Goal: Information Seeking & Learning: Learn about a topic

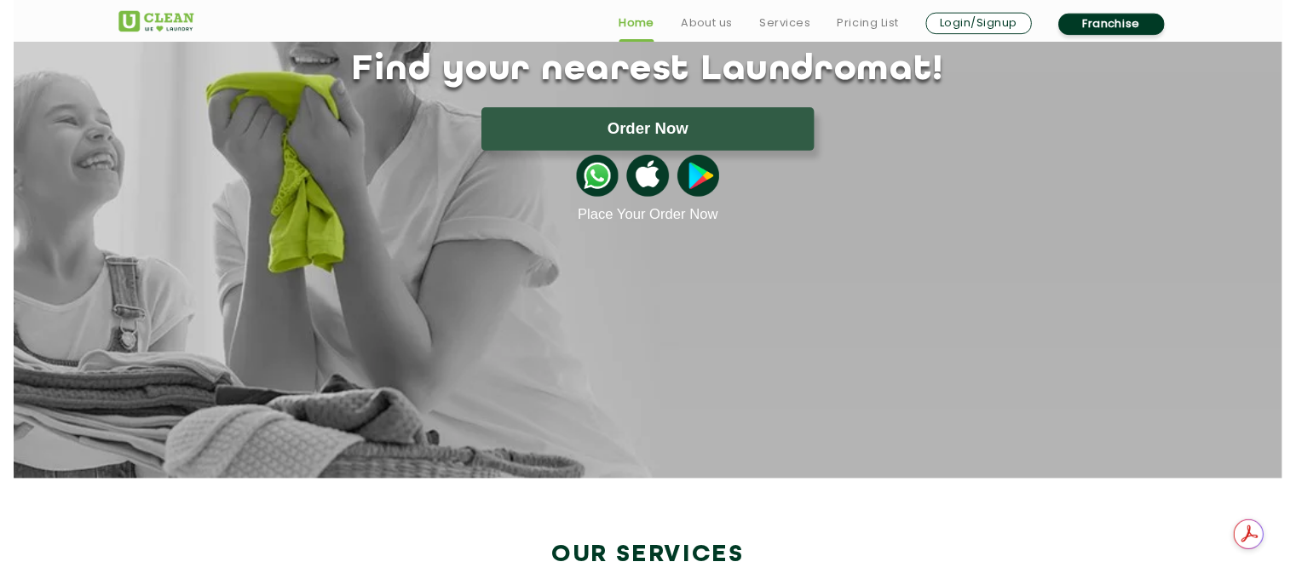
scroll to position [170, 0]
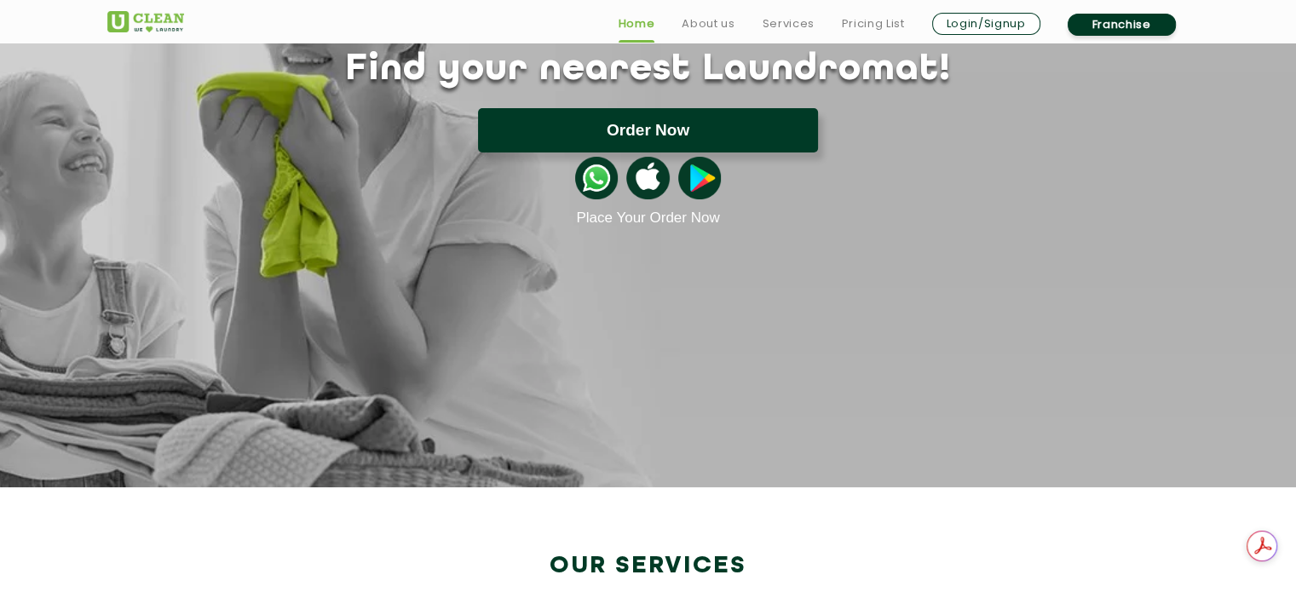
click at [661, 139] on button "Order Now" at bounding box center [648, 130] width 340 height 44
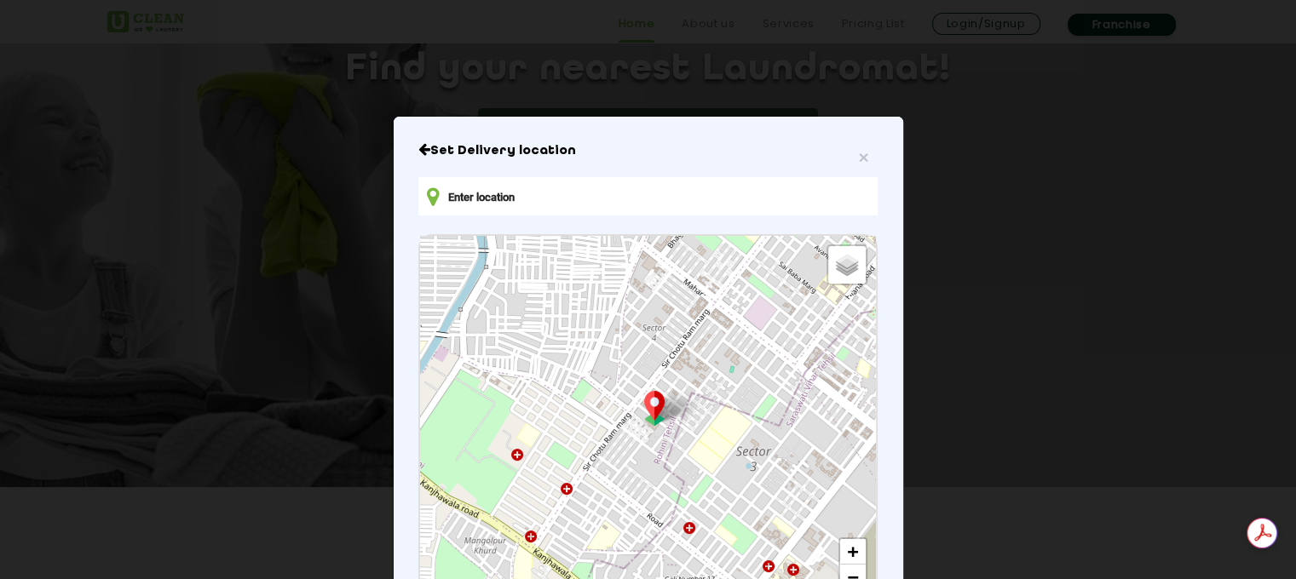
click at [566, 206] on input "text" at bounding box center [647, 196] width 458 height 38
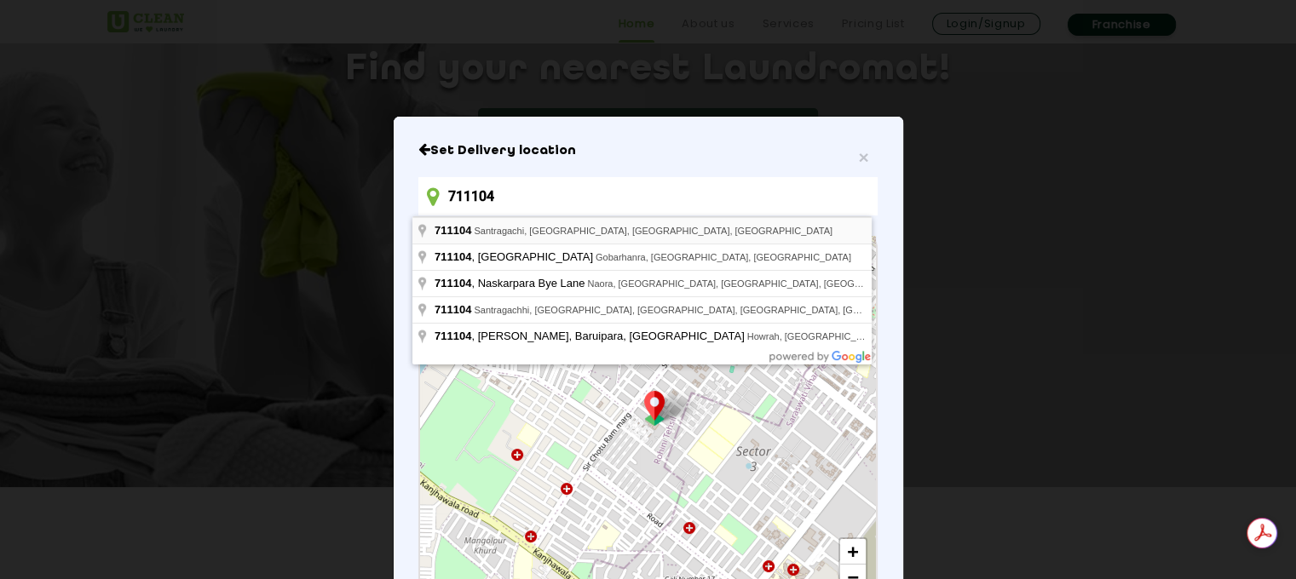
type input "[GEOGRAPHIC_DATA], [GEOGRAPHIC_DATA], [GEOGRAPHIC_DATA], [GEOGRAPHIC_DATA]"
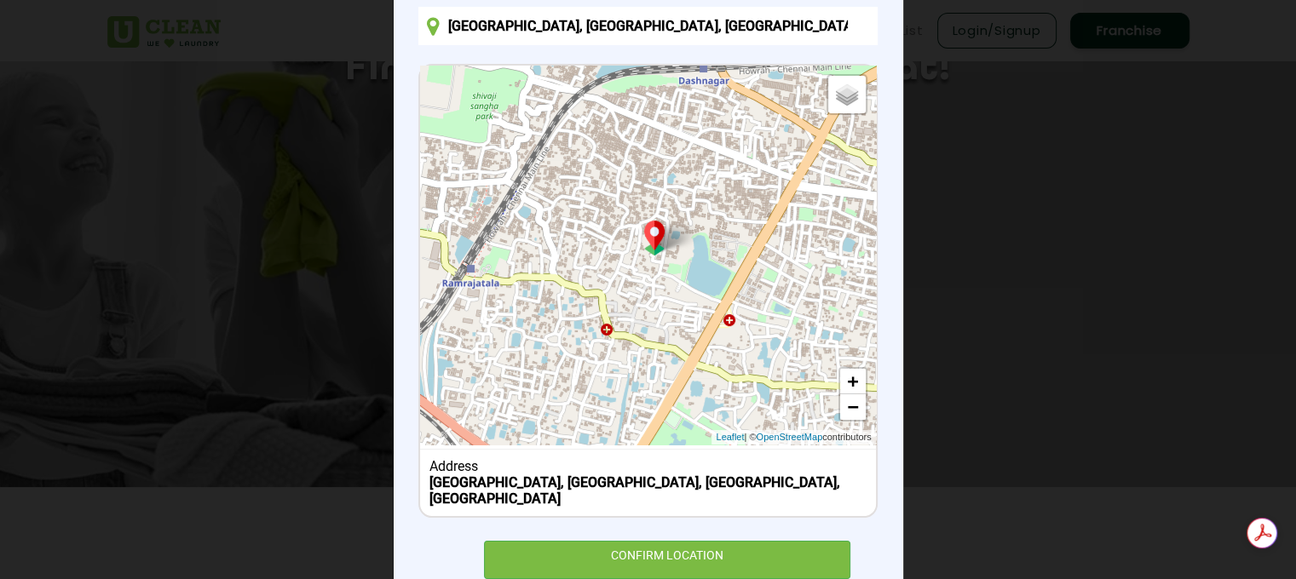
scroll to position [206, 0]
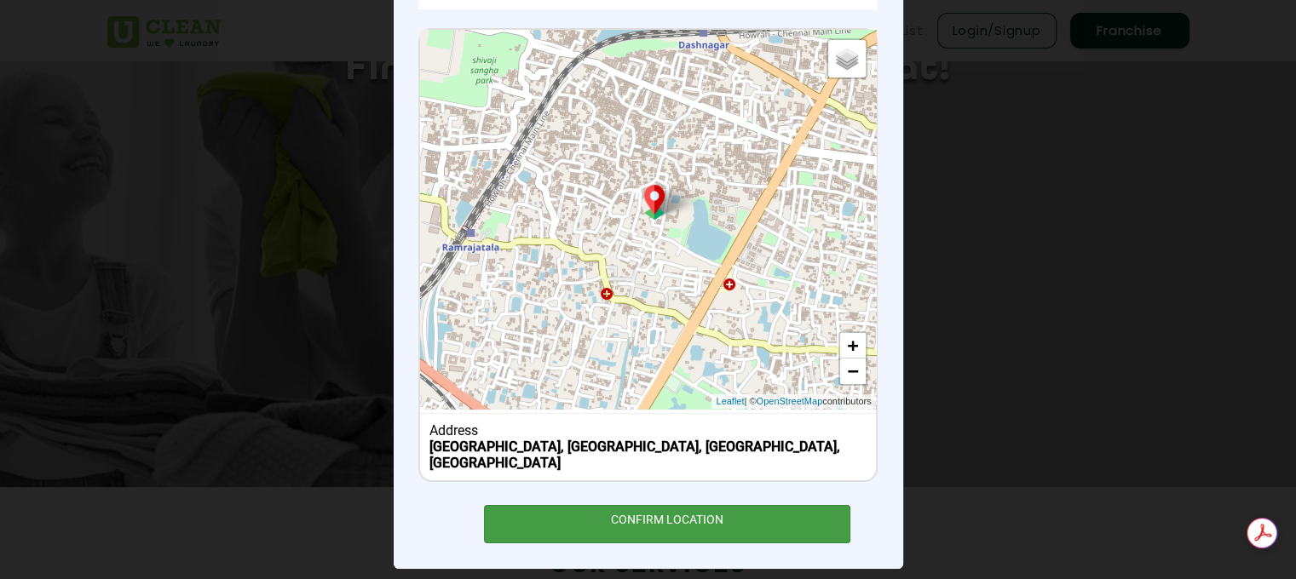
click at [688, 513] on div "CONFIRM LOCATION" at bounding box center [667, 524] width 367 height 38
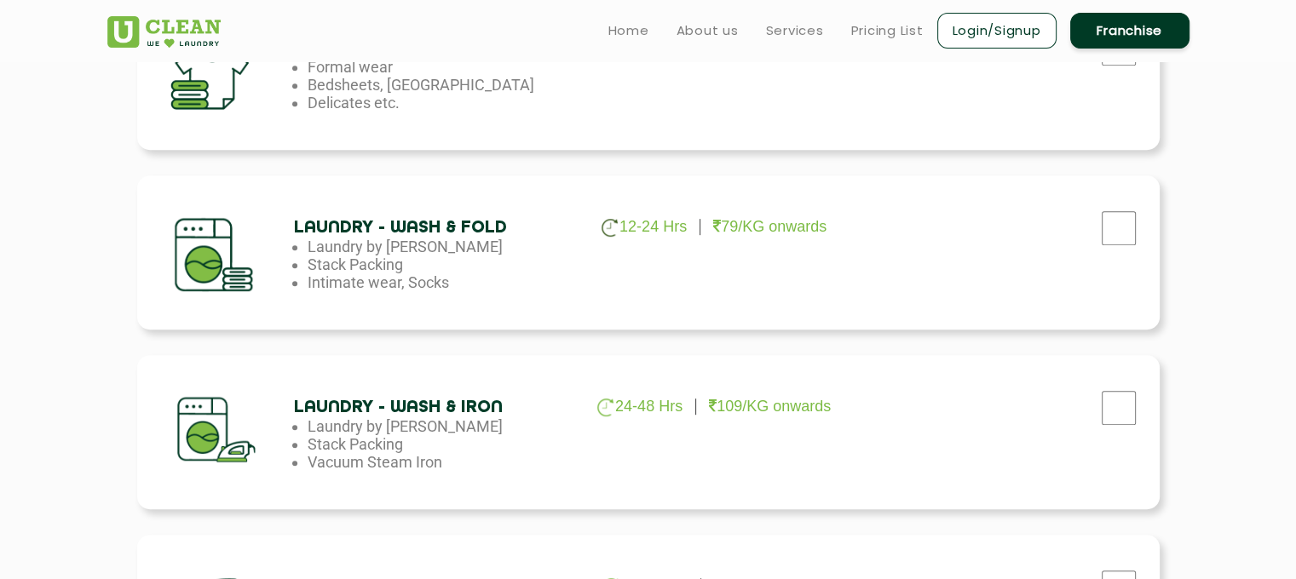
scroll to position [681, 0]
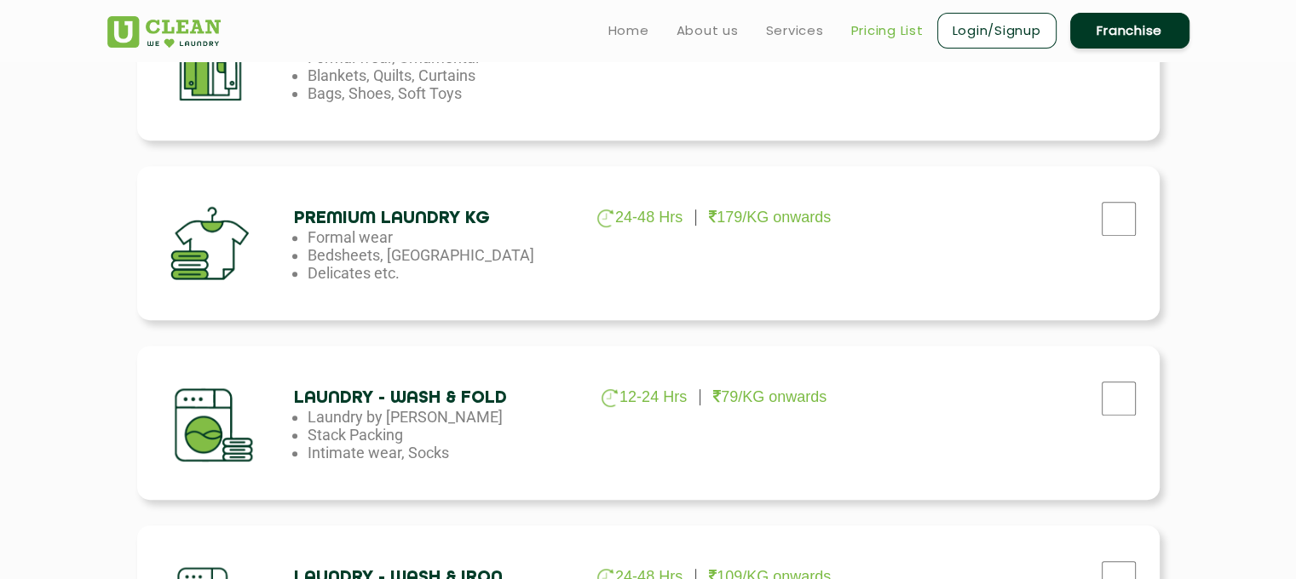
click at [891, 37] on link "Pricing List" at bounding box center [887, 30] width 72 height 20
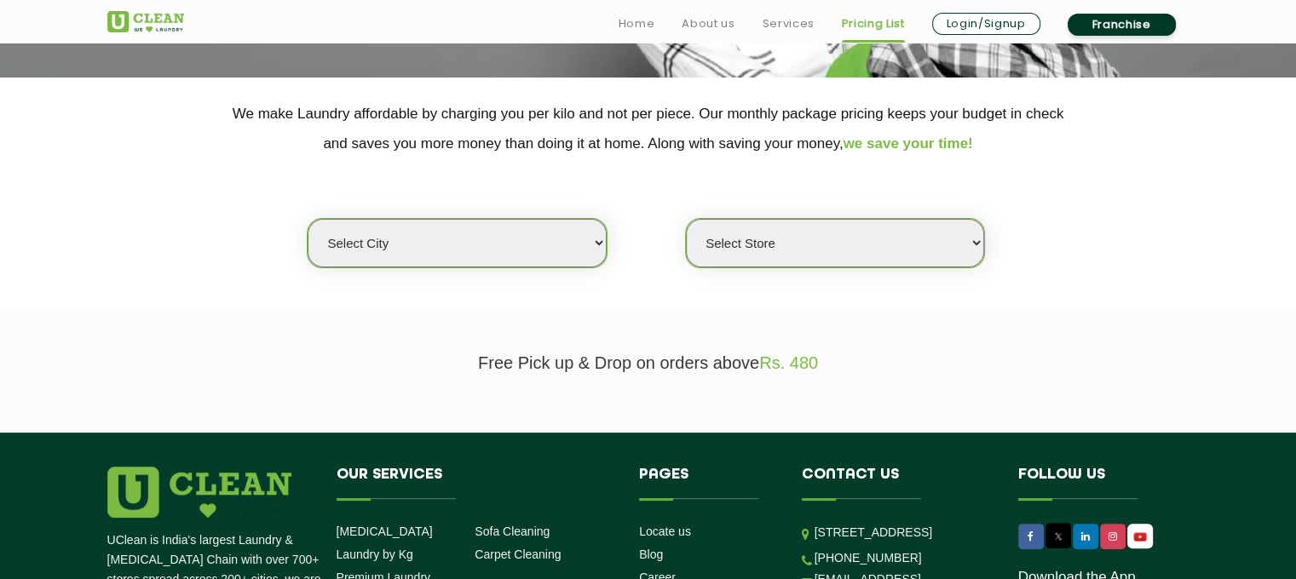
scroll to position [341, 0]
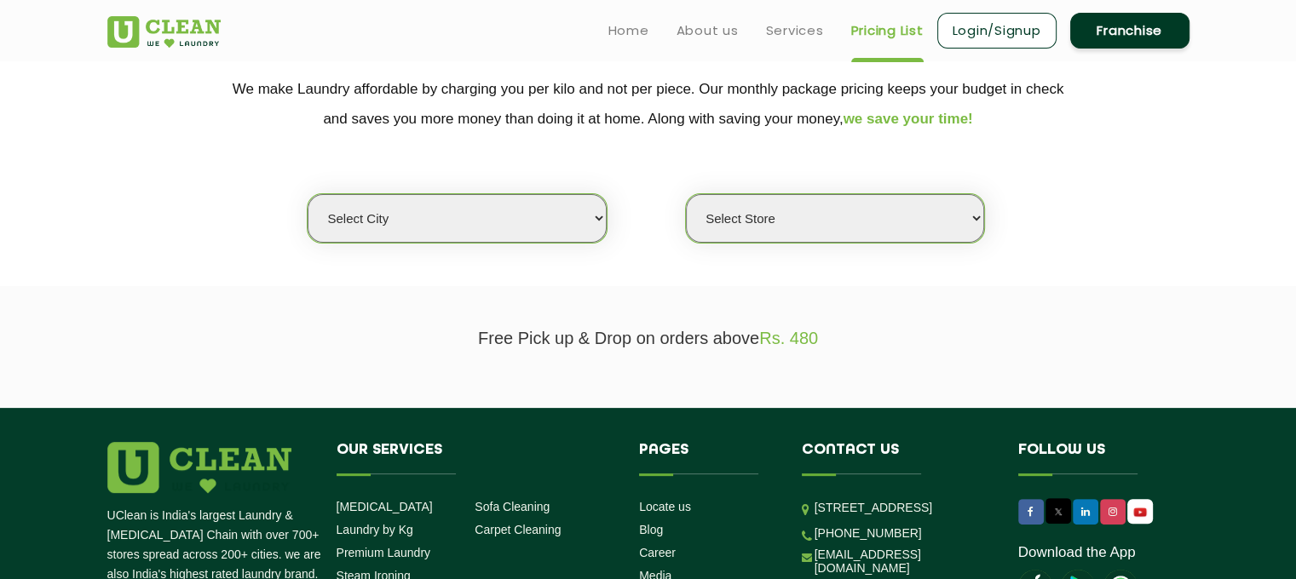
click at [589, 214] on select "Select city [GEOGRAPHIC_DATA] [GEOGRAPHIC_DATA] [GEOGRAPHIC_DATA] [GEOGRAPHIC_D…" at bounding box center [457, 218] width 298 height 49
select select "44"
click at [308, 194] on select "Select city [GEOGRAPHIC_DATA] [GEOGRAPHIC_DATA] [GEOGRAPHIC_DATA] [GEOGRAPHIC_D…" at bounding box center [457, 218] width 298 height 49
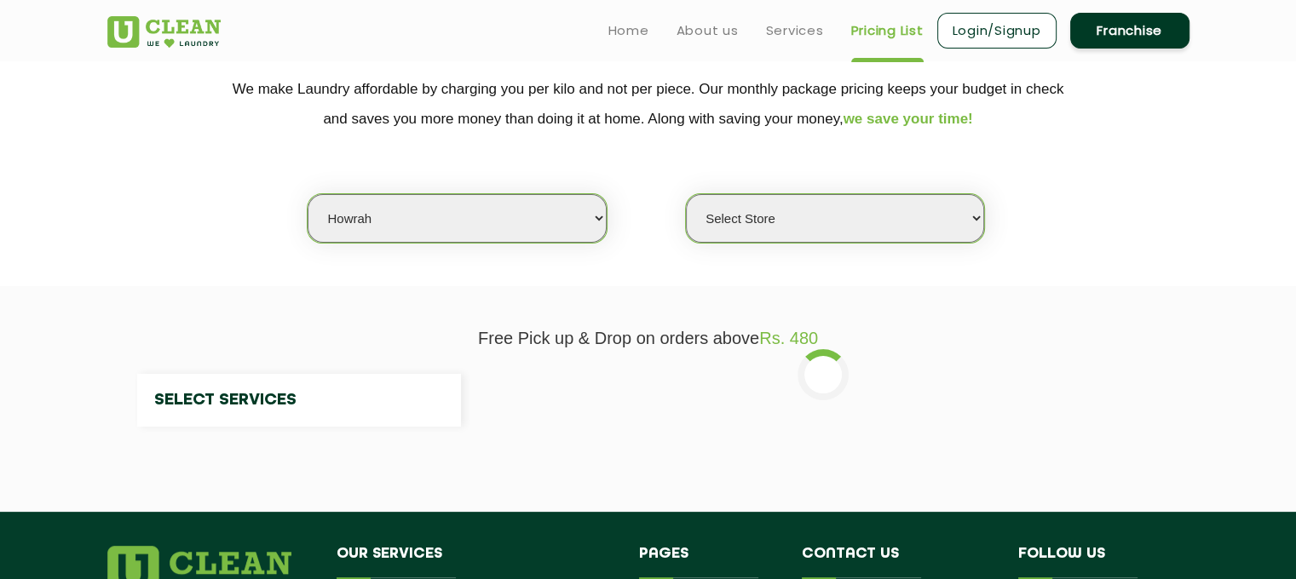
select select "0"
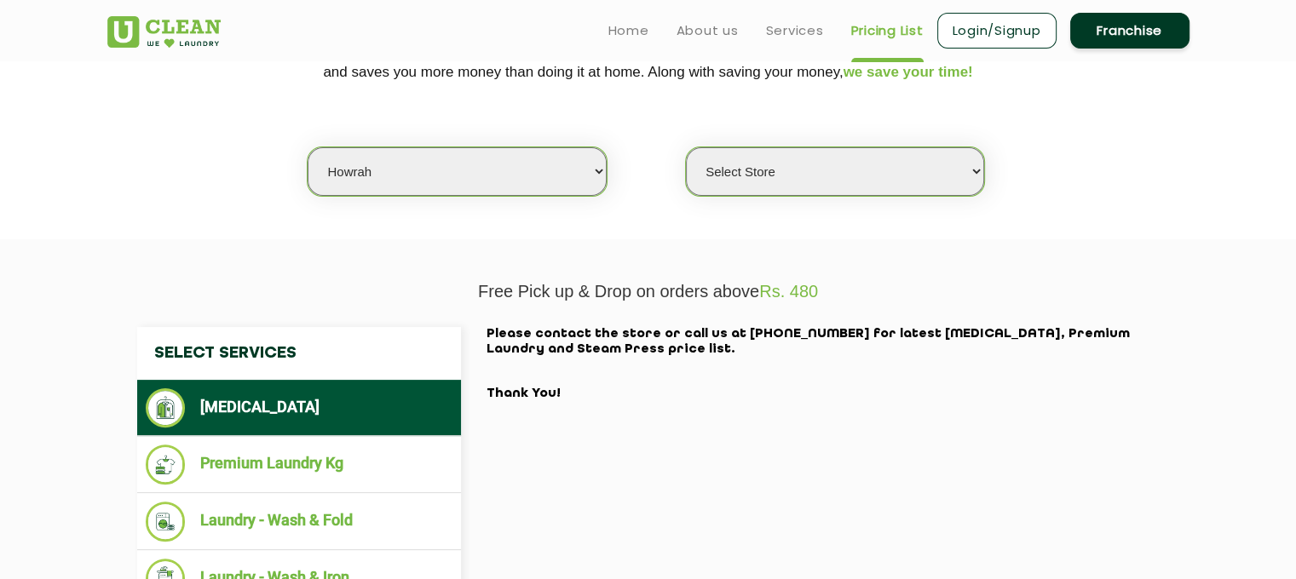
scroll to position [426, 0]
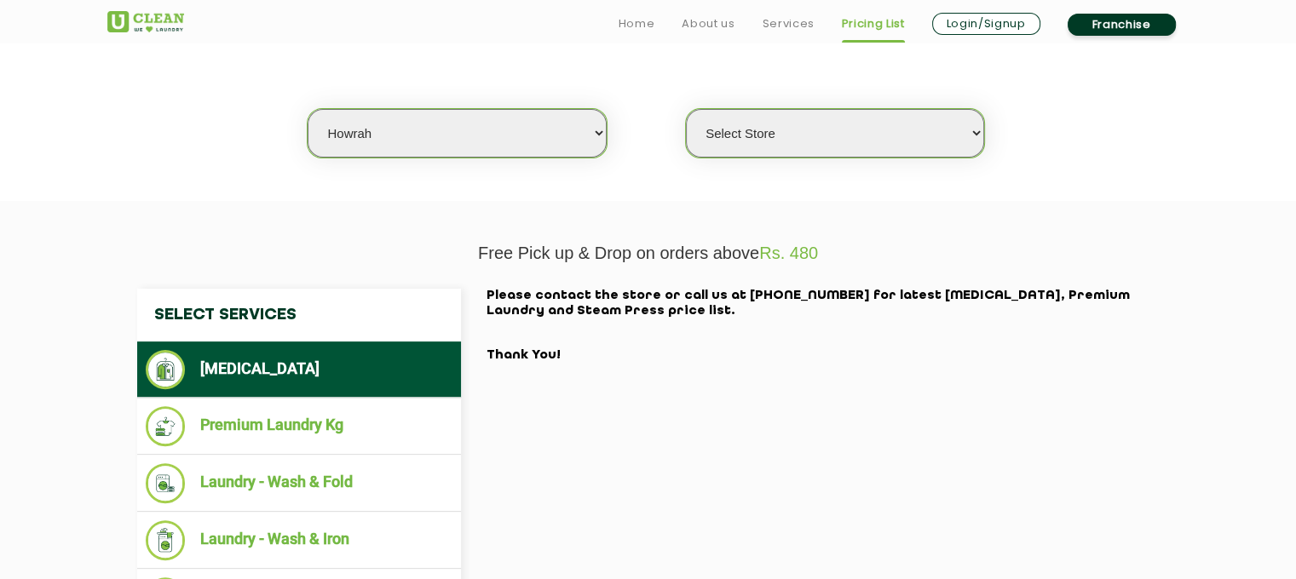
click at [961, 129] on select "Select Store [GEOGRAPHIC_DATA]" at bounding box center [835, 133] width 298 height 49
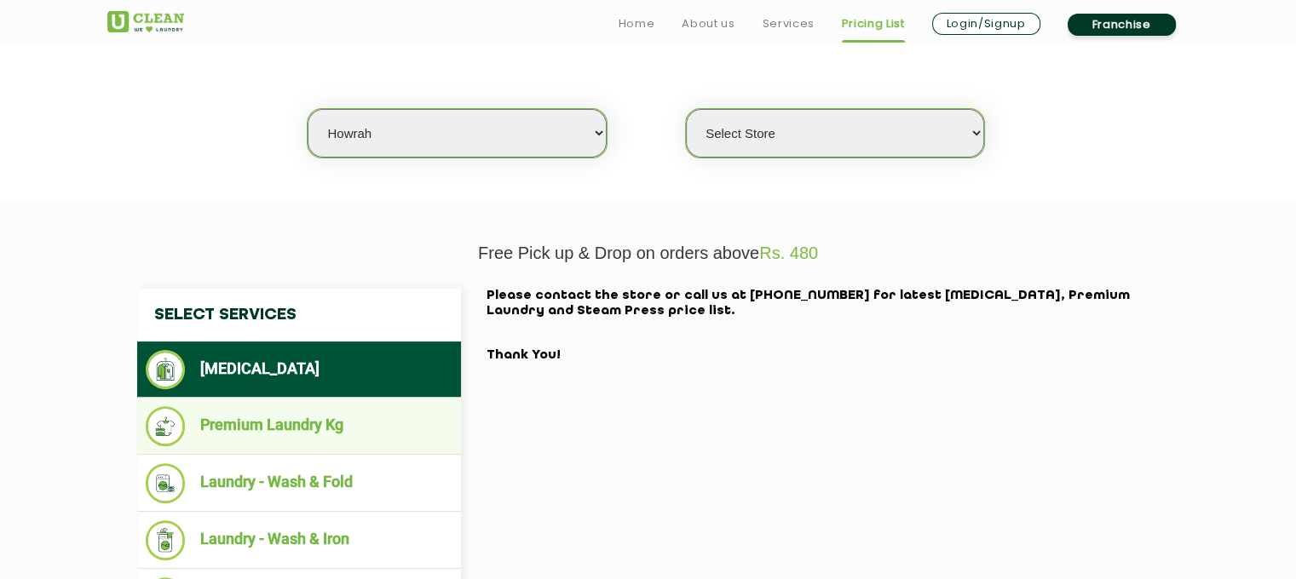
click at [319, 415] on li "Premium Laundry Kg" at bounding box center [299, 426] width 307 height 40
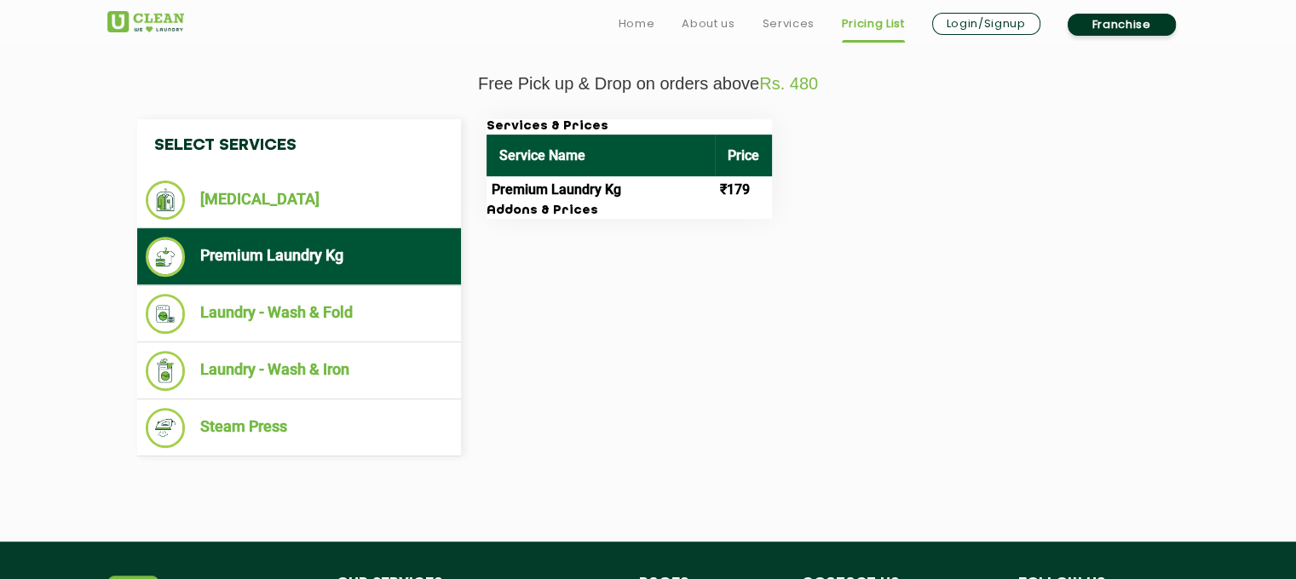
scroll to position [596, 0]
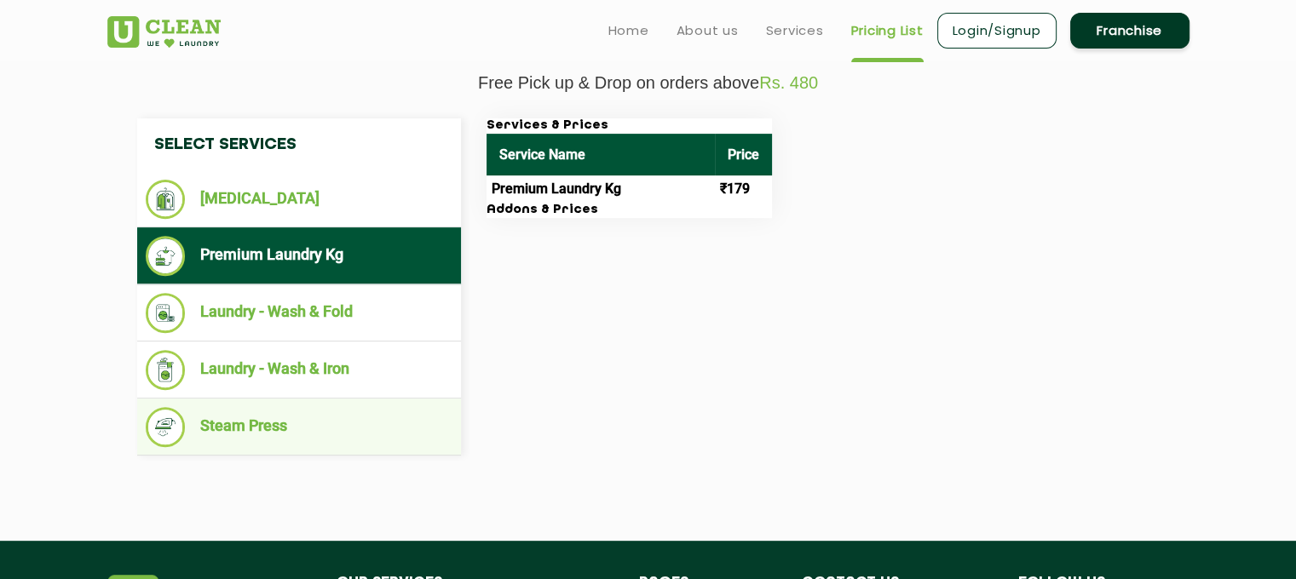
click at [262, 426] on li "Steam Press" at bounding box center [299, 427] width 307 height 40
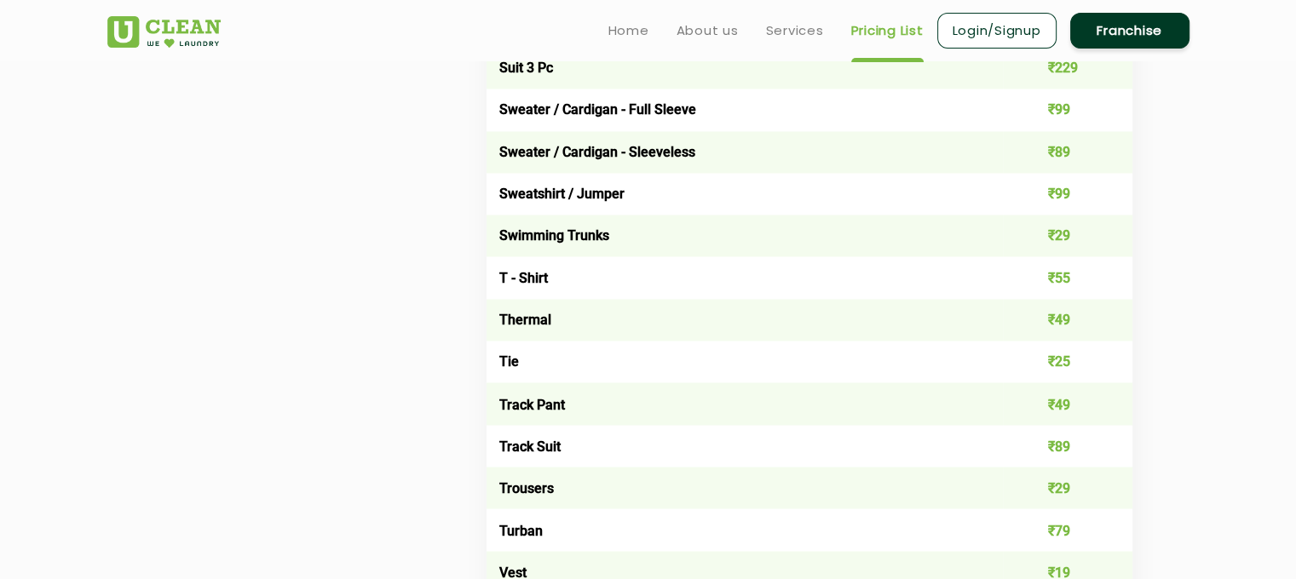
scroll to position [2811, 0]
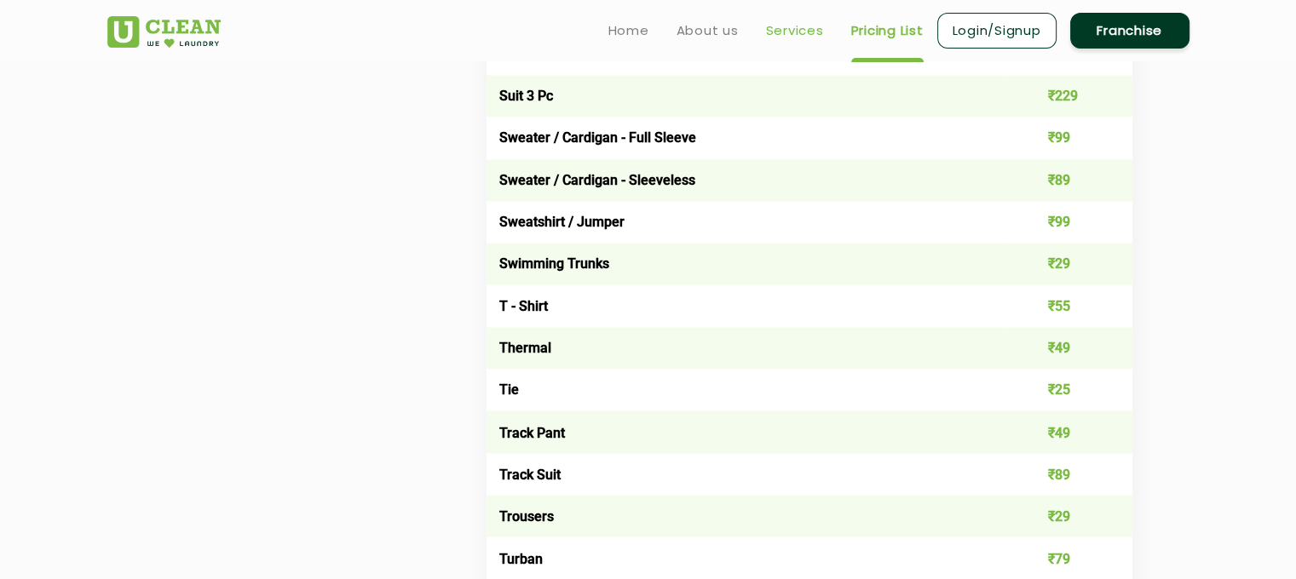
click at [810, 29] on link "Services" at bounding box center [795, 30] width 58 height 20
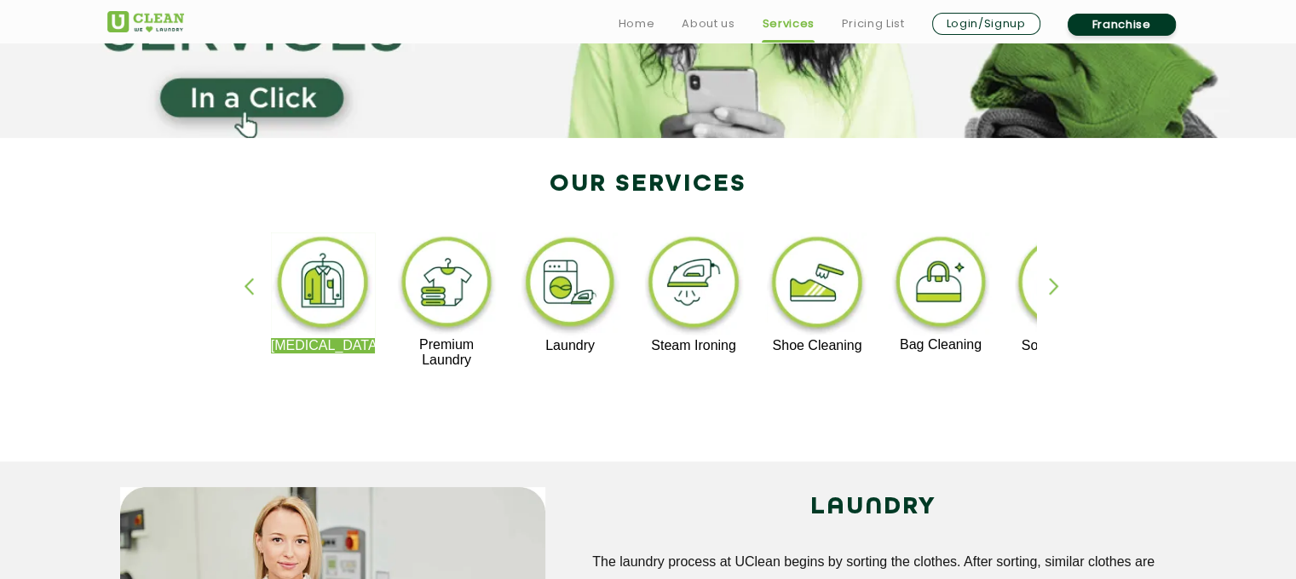
scroll to position [341, 0]
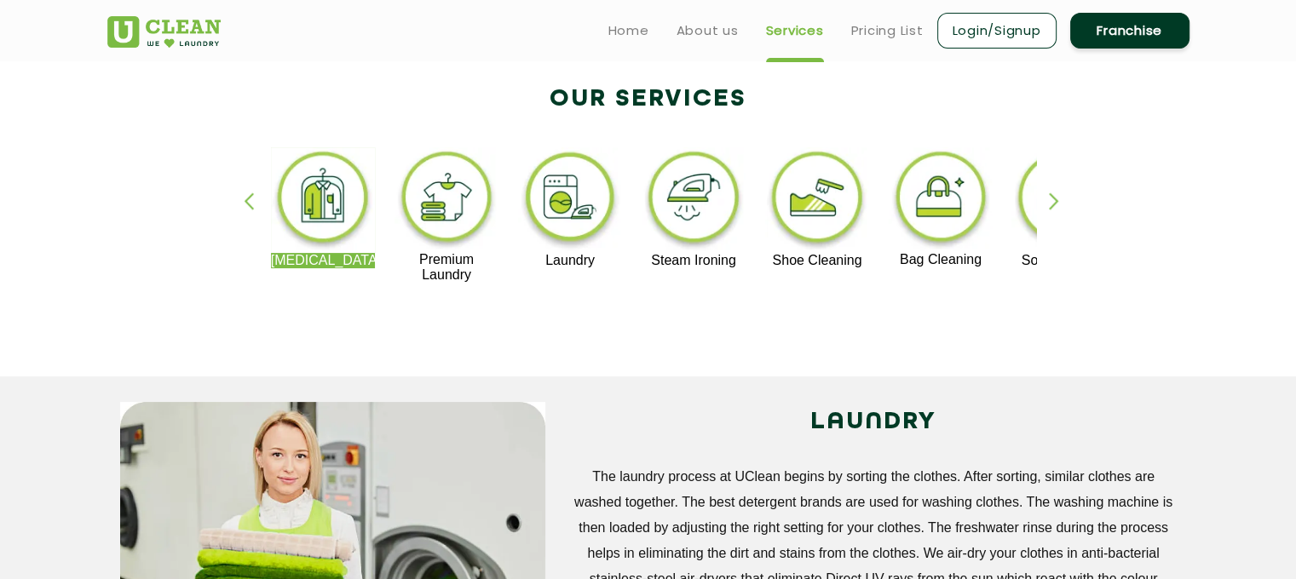
click at [1066, 195] on div "button" at bounding box center [1062, 216] width 26 height 47
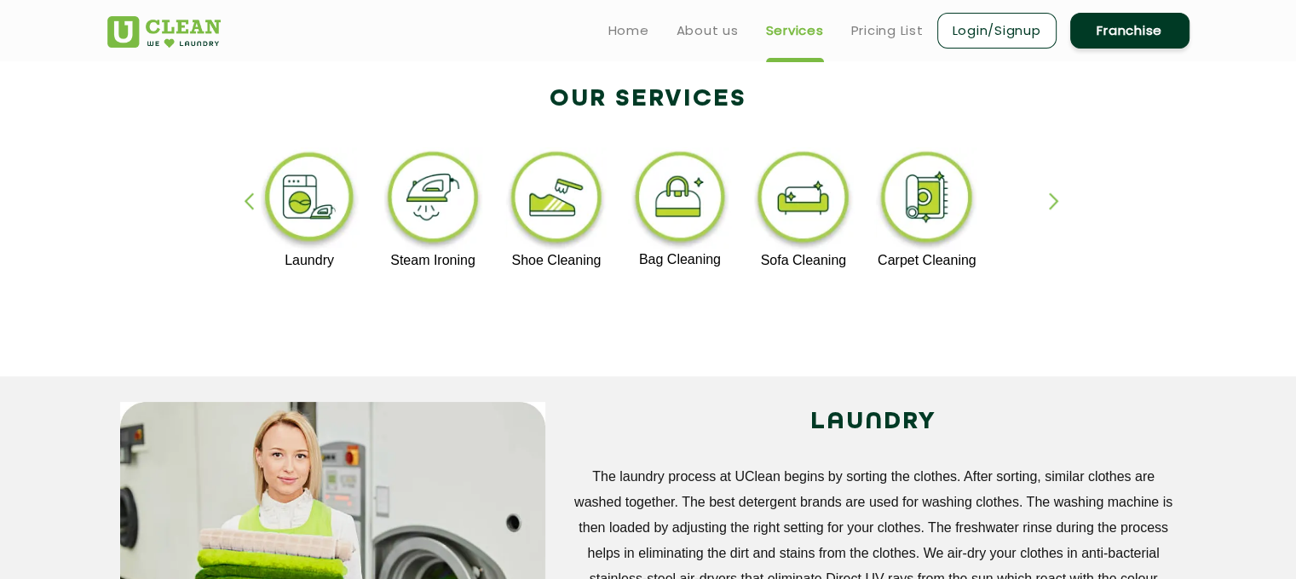
click at [1066, 195] on div "button" at bounding box center [1062, 216] width 26 height 47
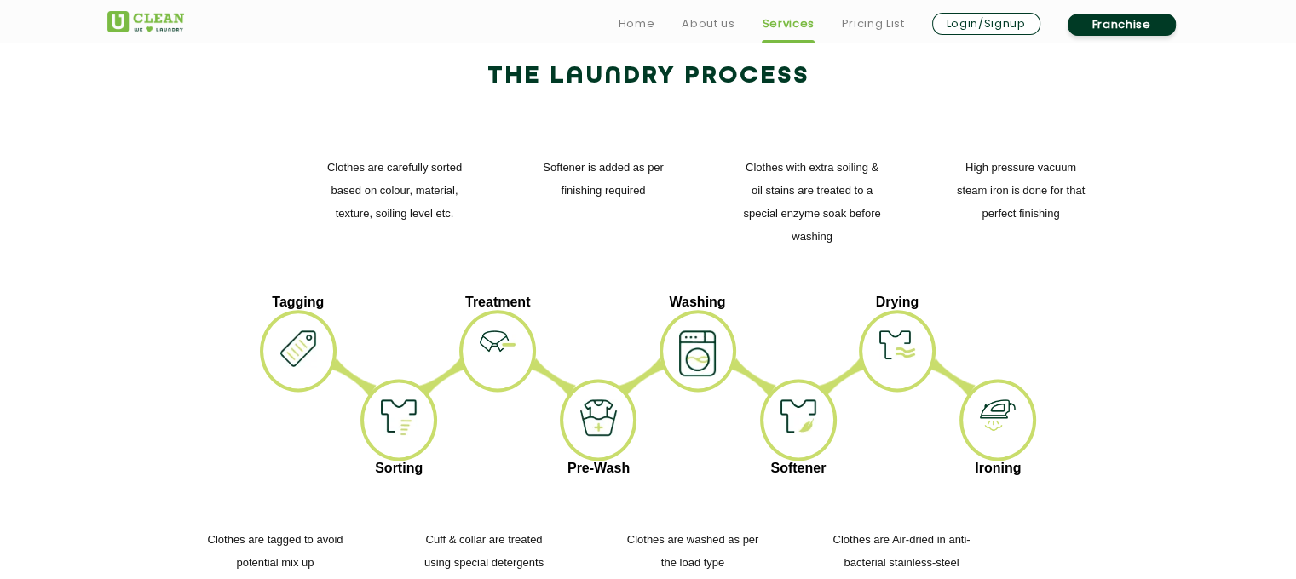
scroll to position [2215, 0]
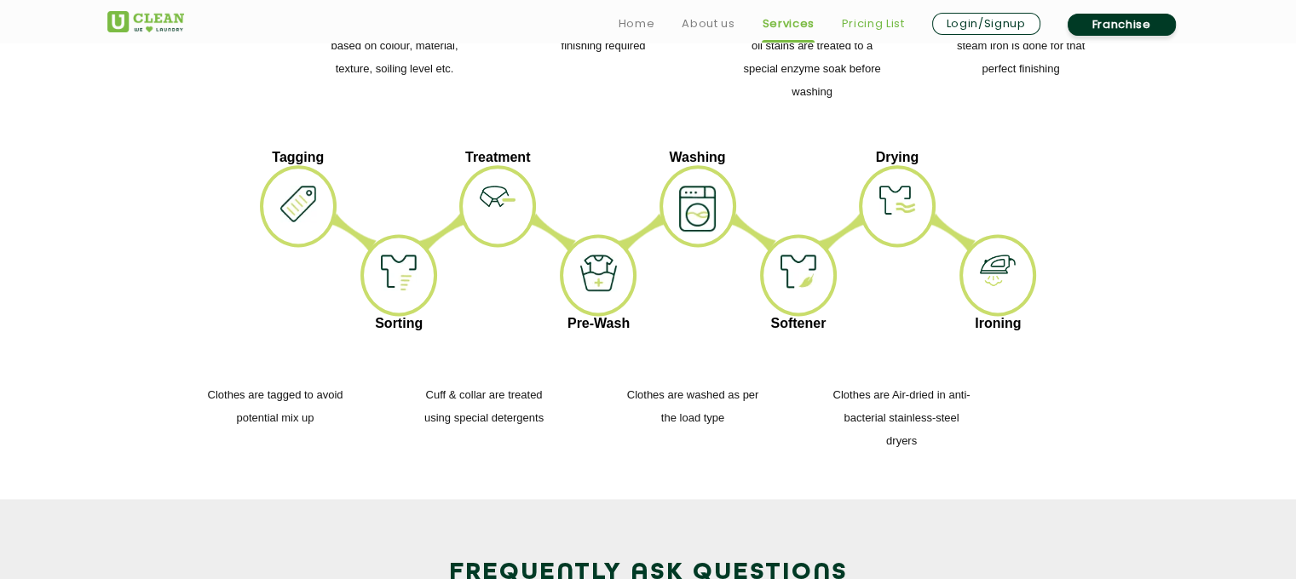
click at [865, 23] on link "Pricing List" at bounding box center [873, 24] width 63 height 20
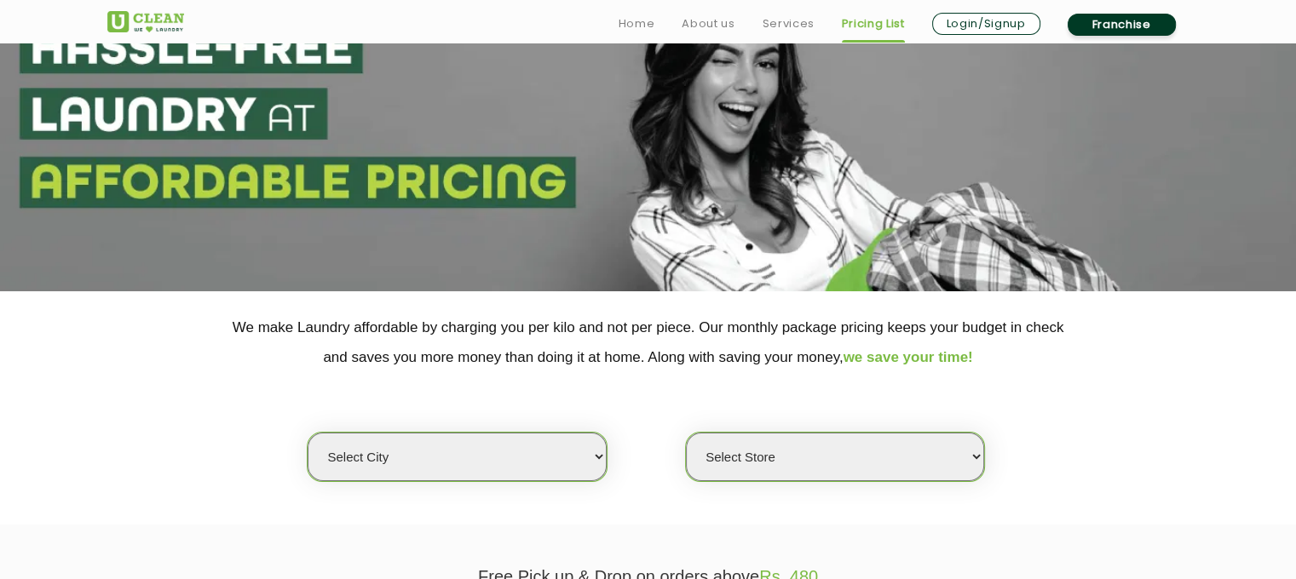
scroll to position [256, 0]
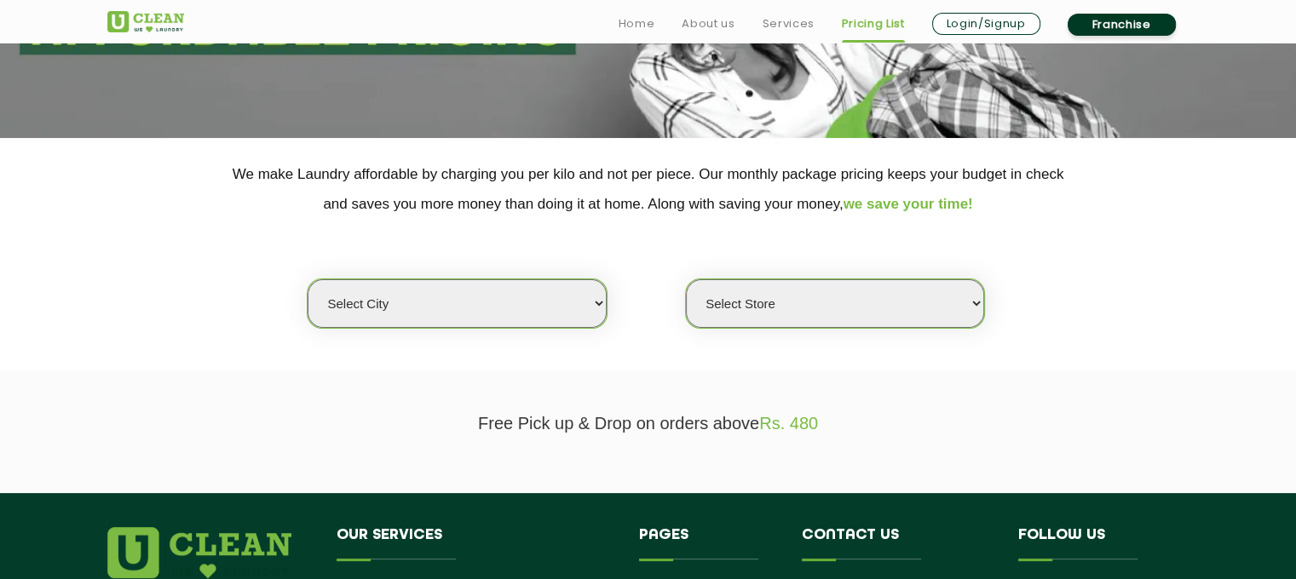
click at [593, 308] on select "Select city [GEOGRAPHIC_DATA] [GEOGRAPHIC_DATA] [GEOGRAPHIC_DATA] [GEOGRAPHIC_D…" at bounding box center [457, 303] width 298 height 49
select select "44"
click at [308, 279] on select "Select city [GEOGRAPHIC_DATA] [GEOGRAPHIC_DATA] [GEOGRAPHIC_DATA] [GEOGRAPHIC_D…" at bounding box center [457, 303] width 298 height 49
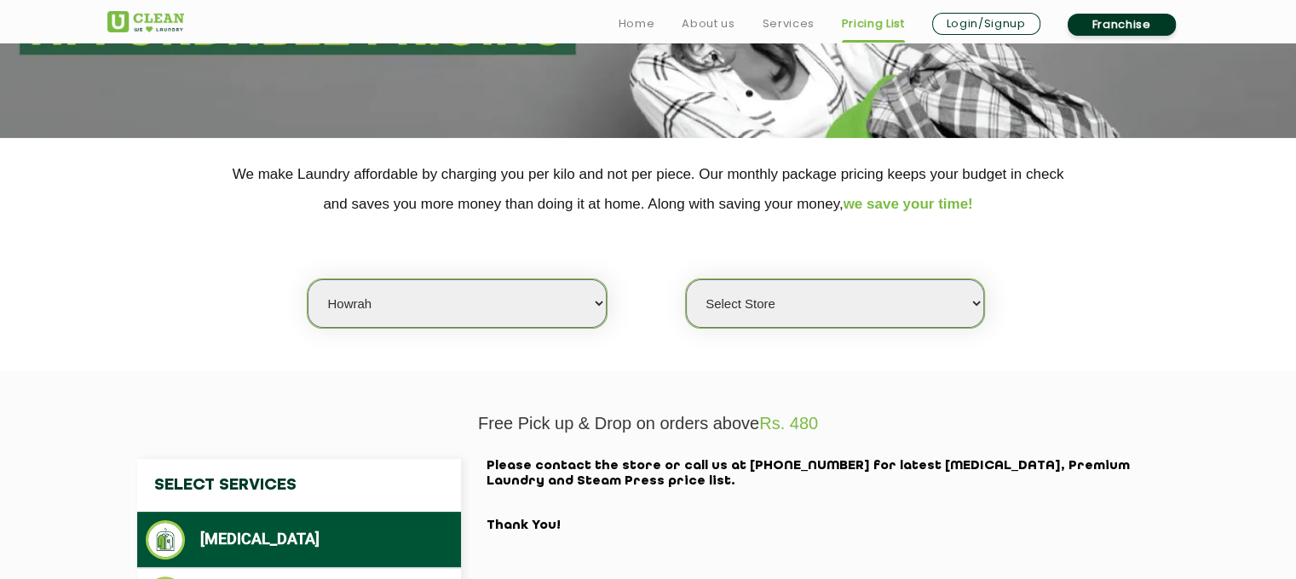
click at [971, 299] on select "Select Store [GEOGRAPHIC_DATA]" at bounding box center [835, 303] width 298 height 49
select select "378"
click at [686, 279] on select "Select Store [GEOGRAPHIC_DATA]" at bounding box center [835, 303] width 298 height 49
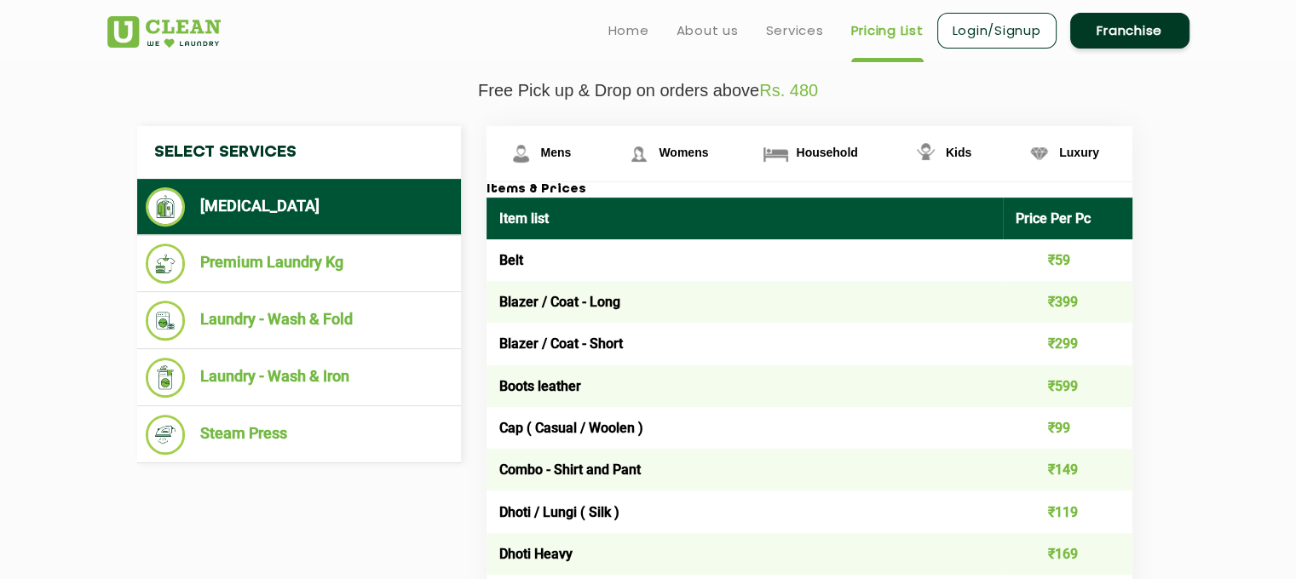
scroll to position [341, 0]
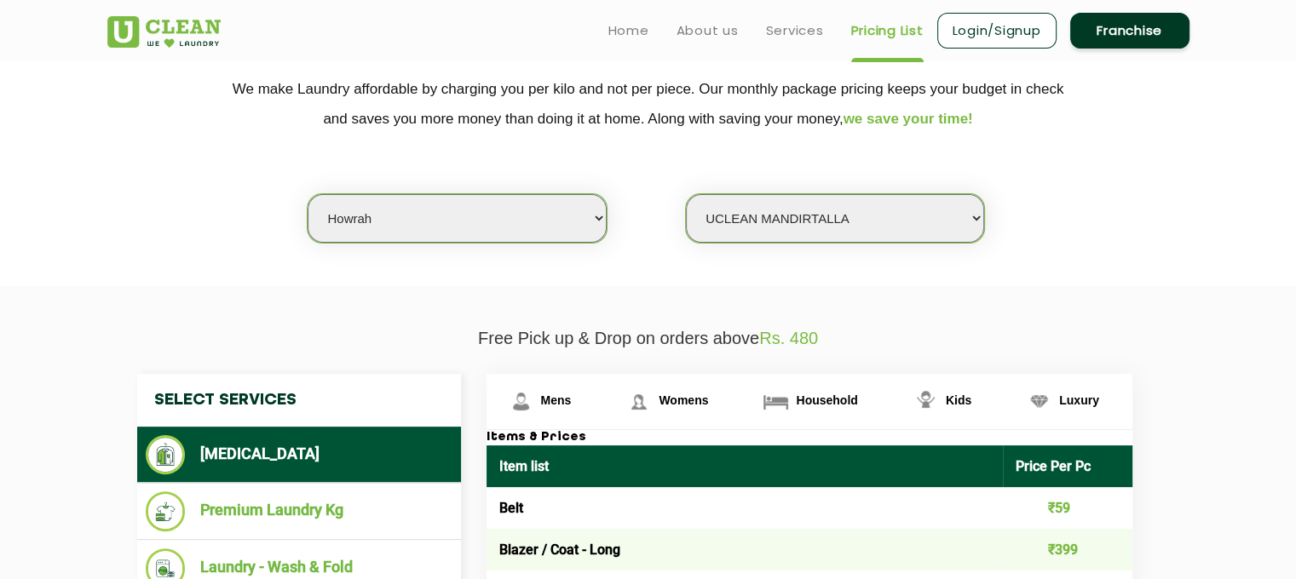
click at [815, 221] on select "Select Store [GEOGRAPHIC_DATA]" at bounding box center [835, 218] width 298 height 49
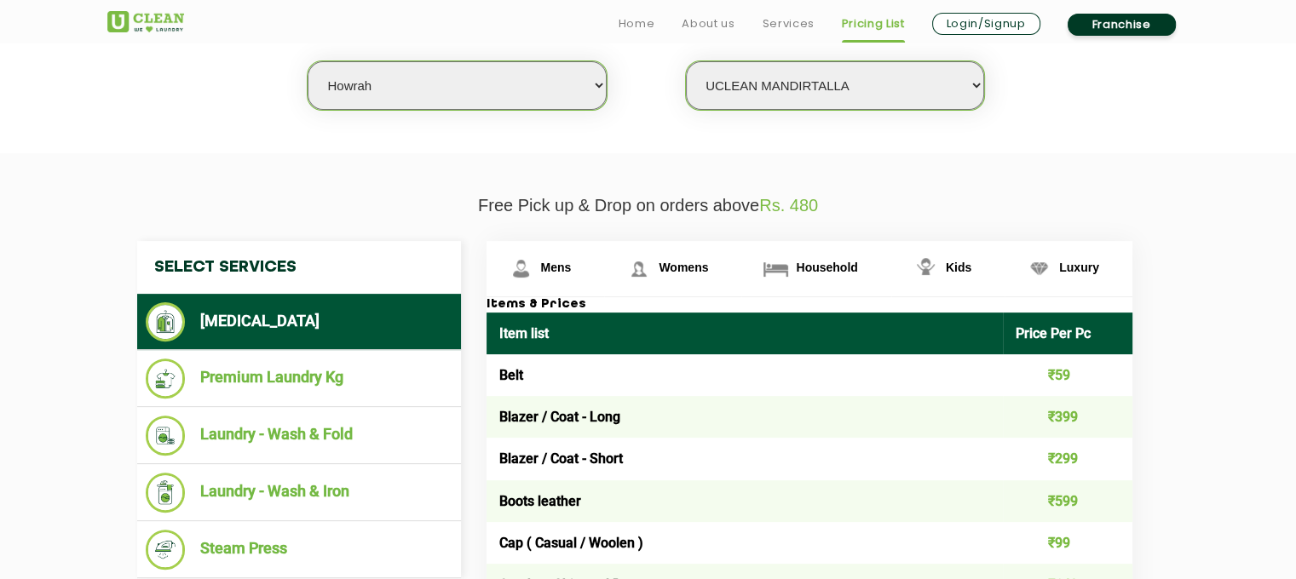
scroll to position [511, 0]
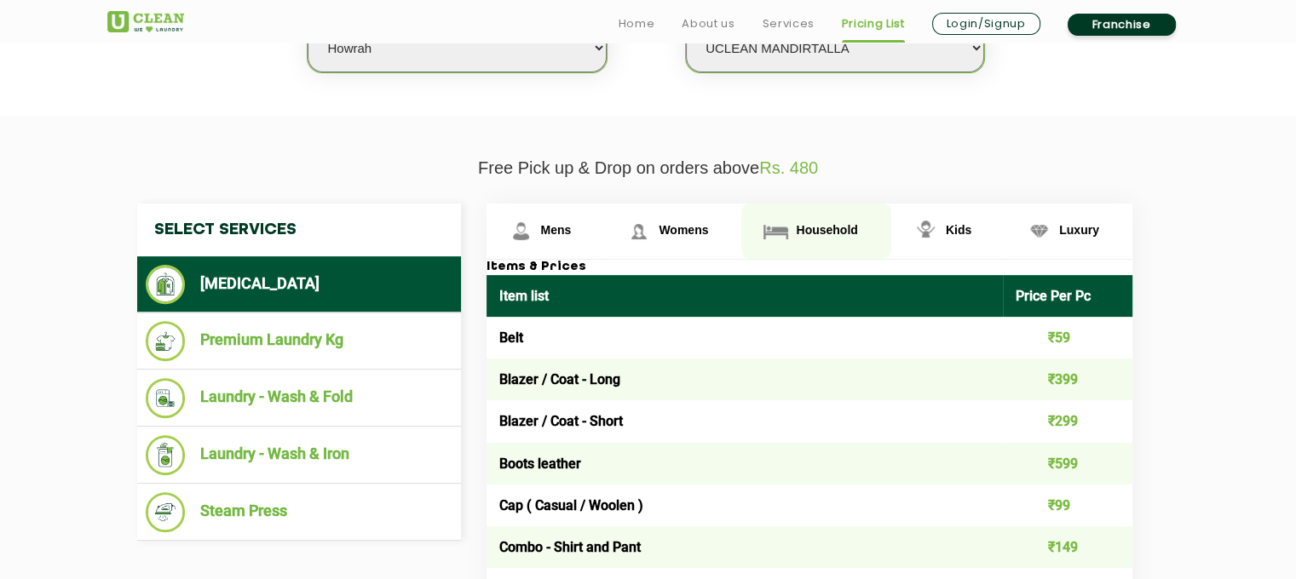
click at [816, 223] on span "Household" at bounding box center [826, 230] width 61 height 14
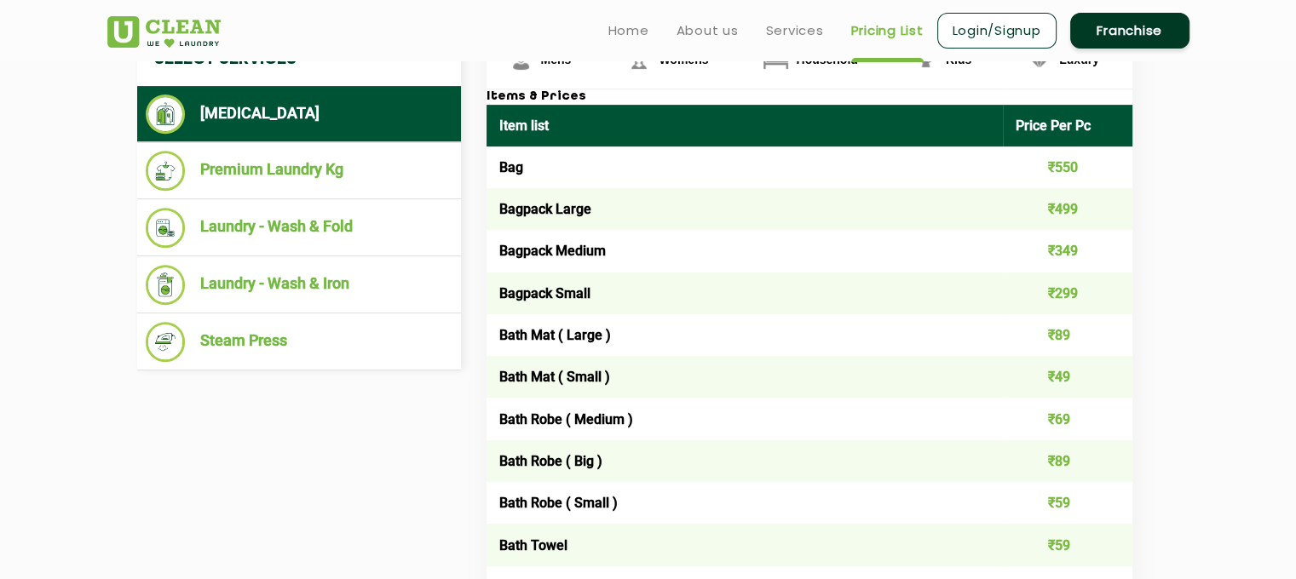
scroll to position [596, 0]
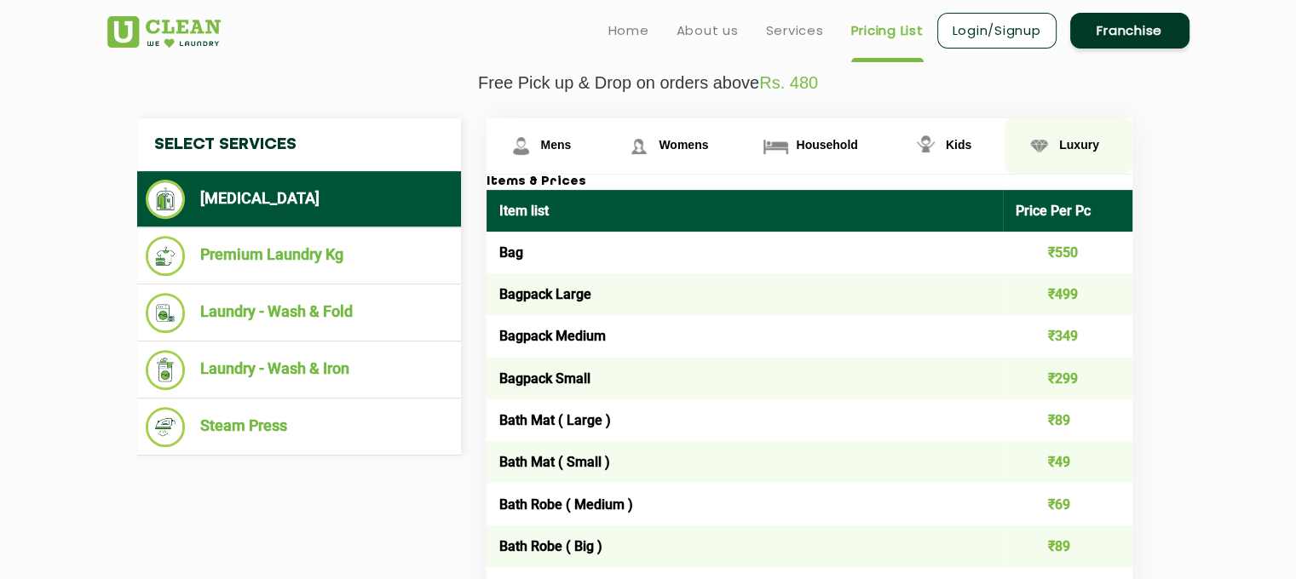
click at [1081, 141] on span "Luxury" at bounding box center [1079, 145] width 40 height 14
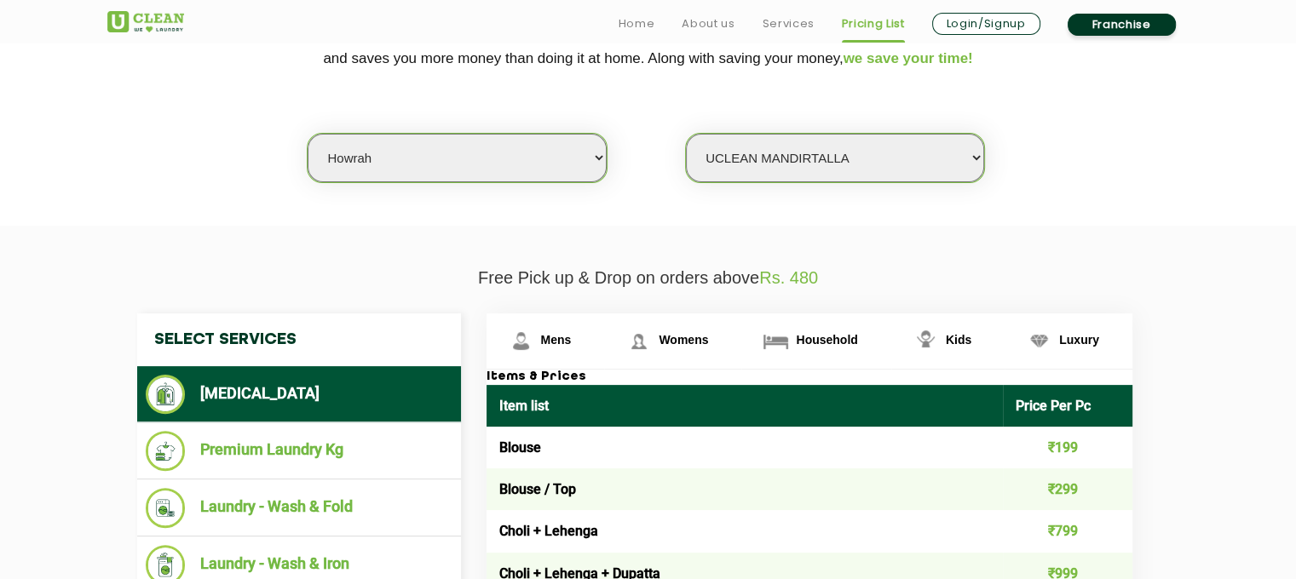
scroll to position [426, 0]
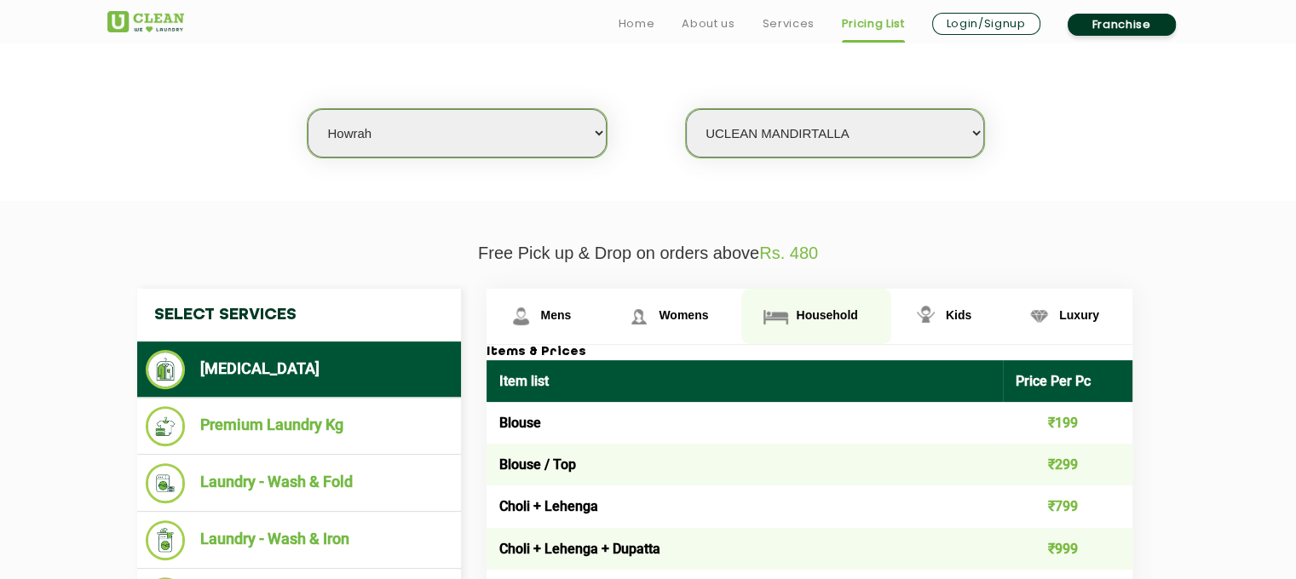
click at [835, 318] on span "Household" at bounding box center [826, 315] width 61 height 14
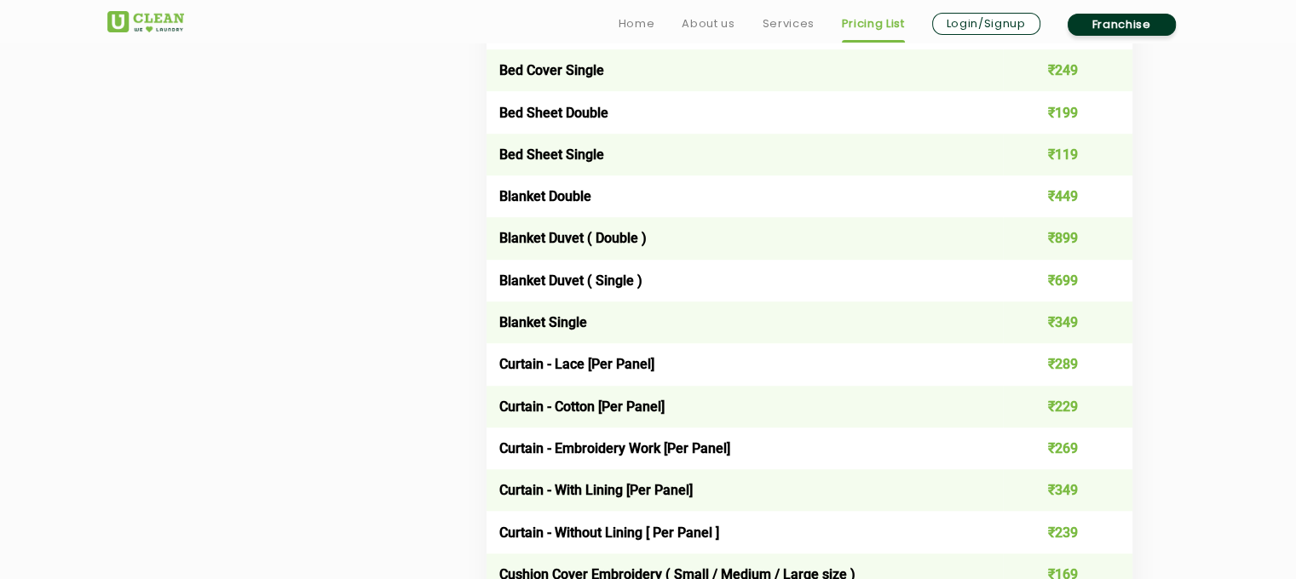
scroll to position [1278, 0]
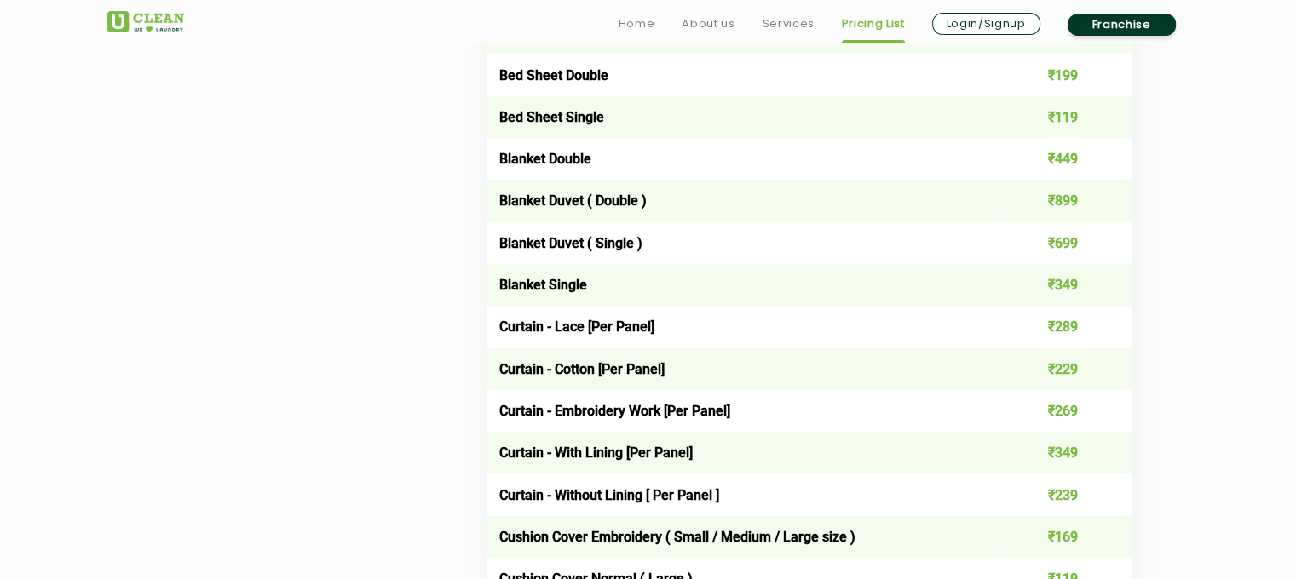
click at [866, 200] on td "Blanket Duvet ( Double )" at bounding box center [744, 201] width 517 height 42
